Goal: Complete application form

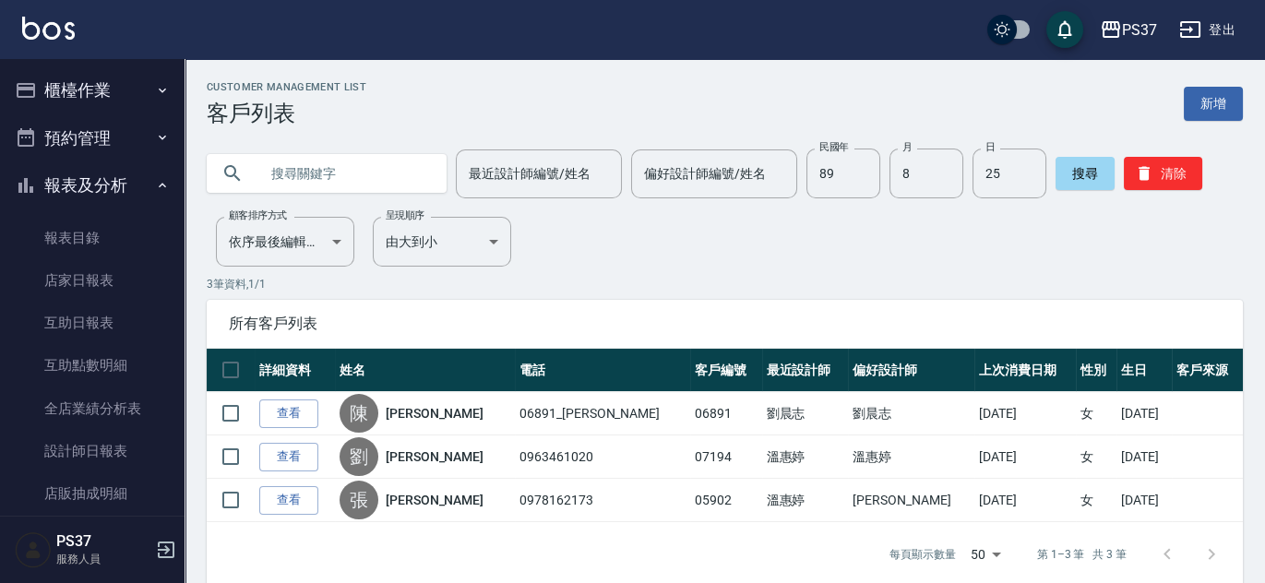
scroll to position [309, 0]
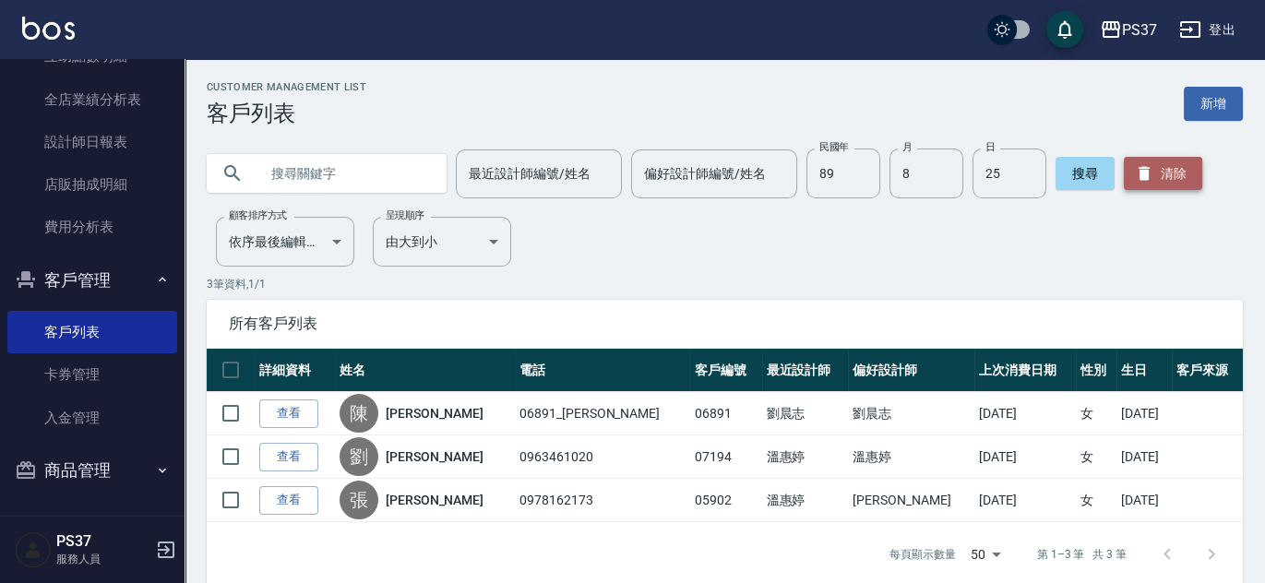
click at [1144, 183] on button "清除" at bounding box center [1163, 173] width 78 height 33
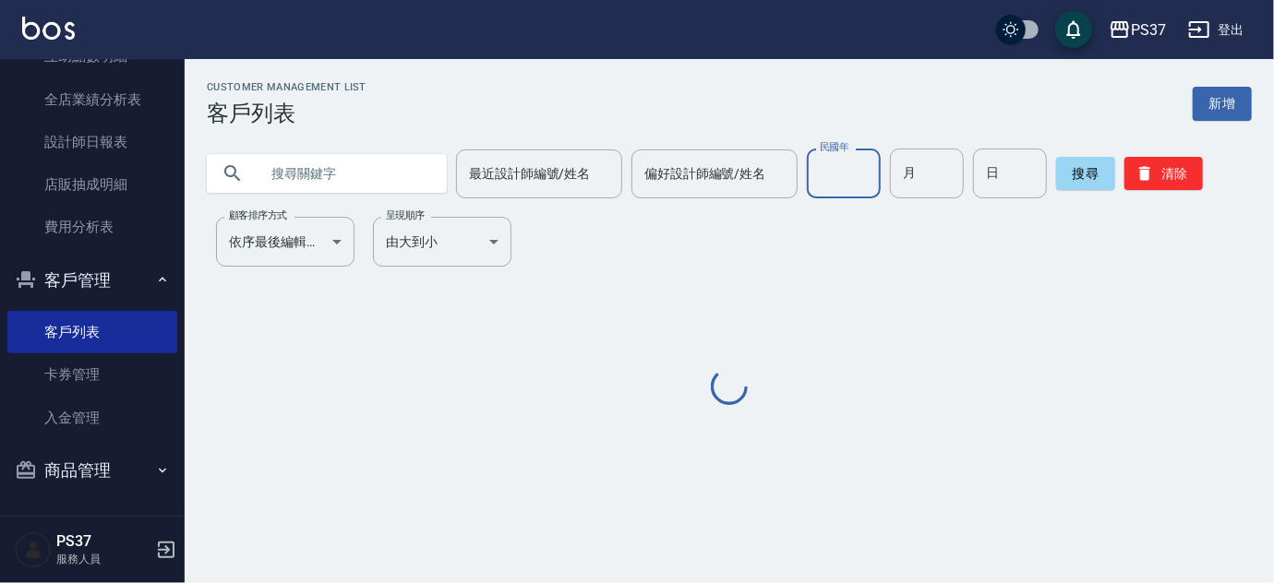
click at [827, 184] on input "民國年" at bounding box center [844, 174] width 74 height 50
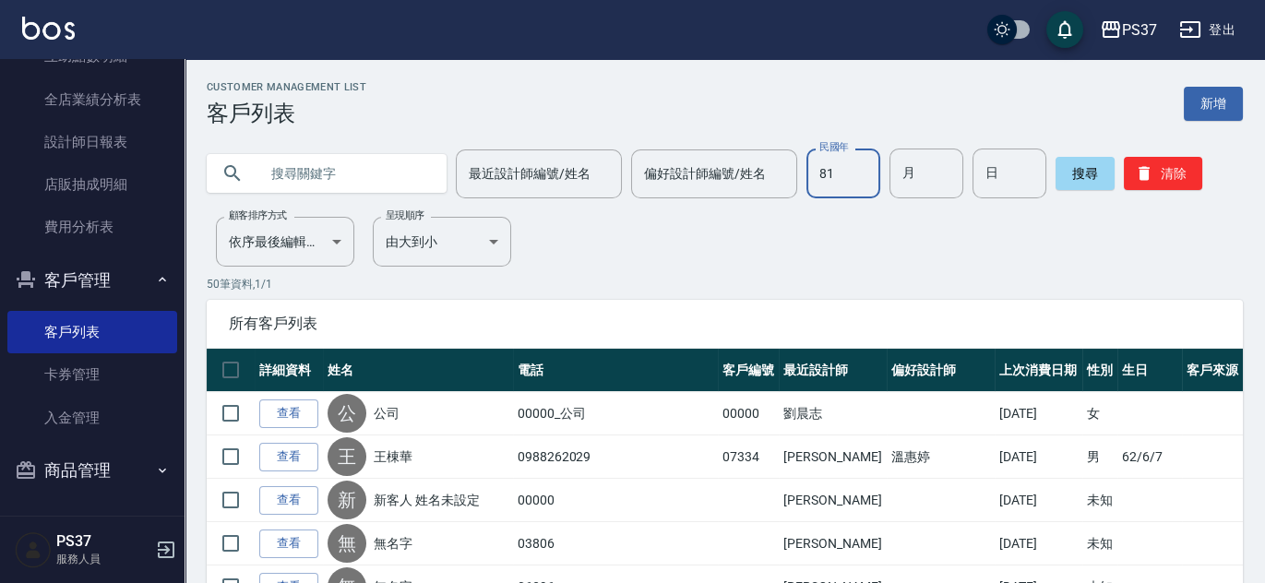
type input "81"
type input "06"
type input "30"
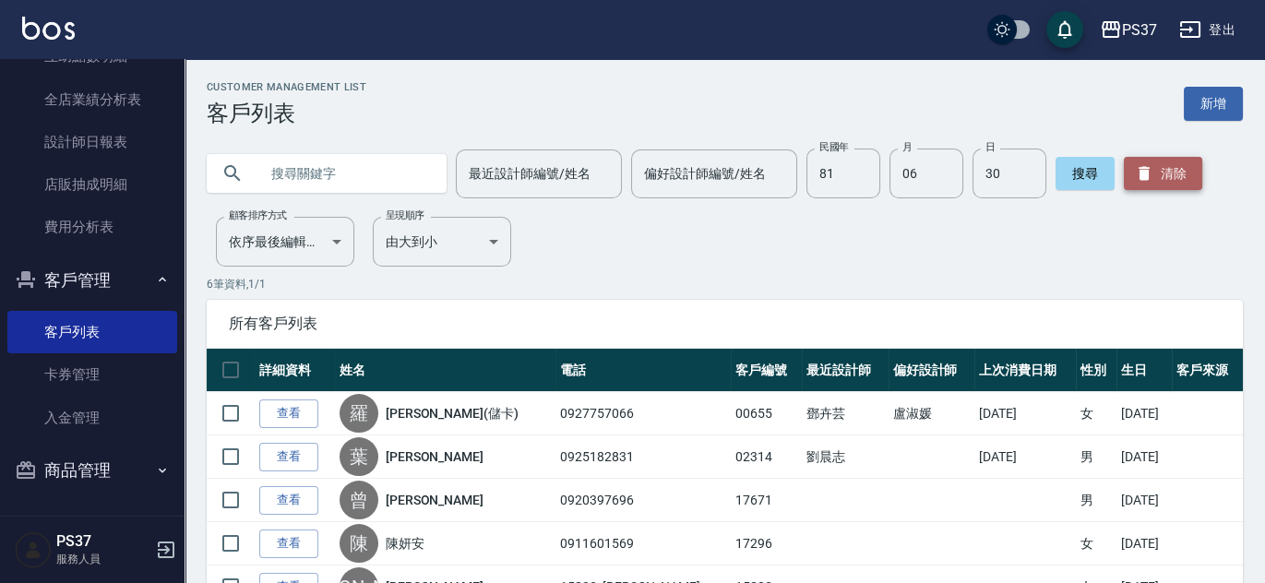
click at [1156, 181] on button "清除" at bounding box center [1163, 173] width 78 height 33
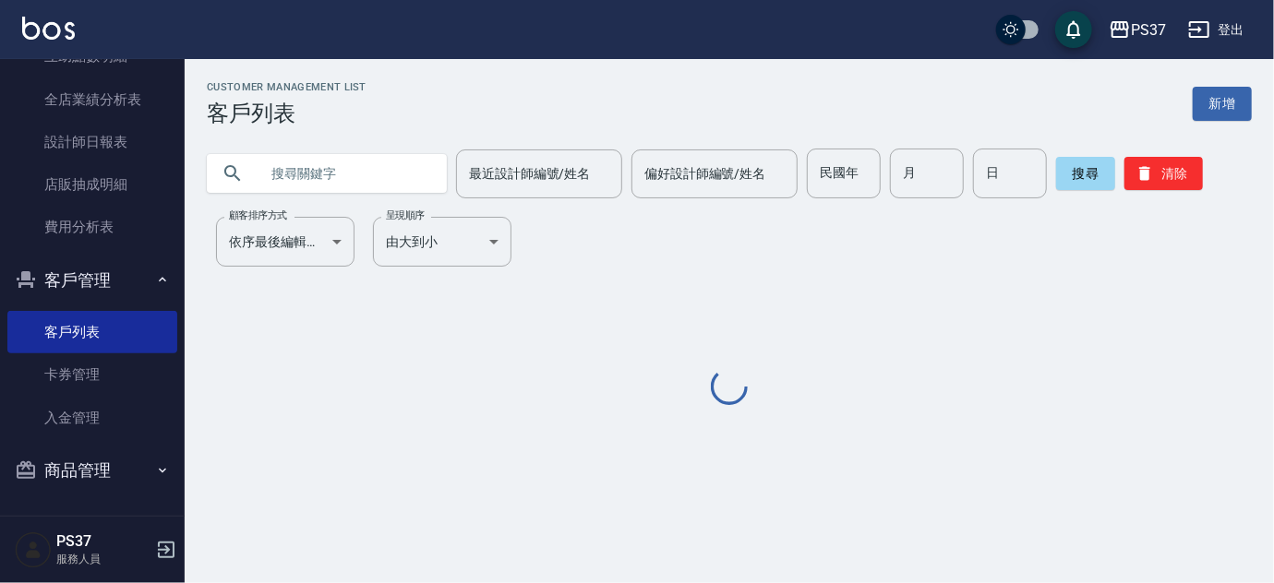
click at [830, 170] on input "民國年" at bounding box center [844, 174] width 74 height 50
